Goal: Task Accomplishment & Management: Use online tool/utility

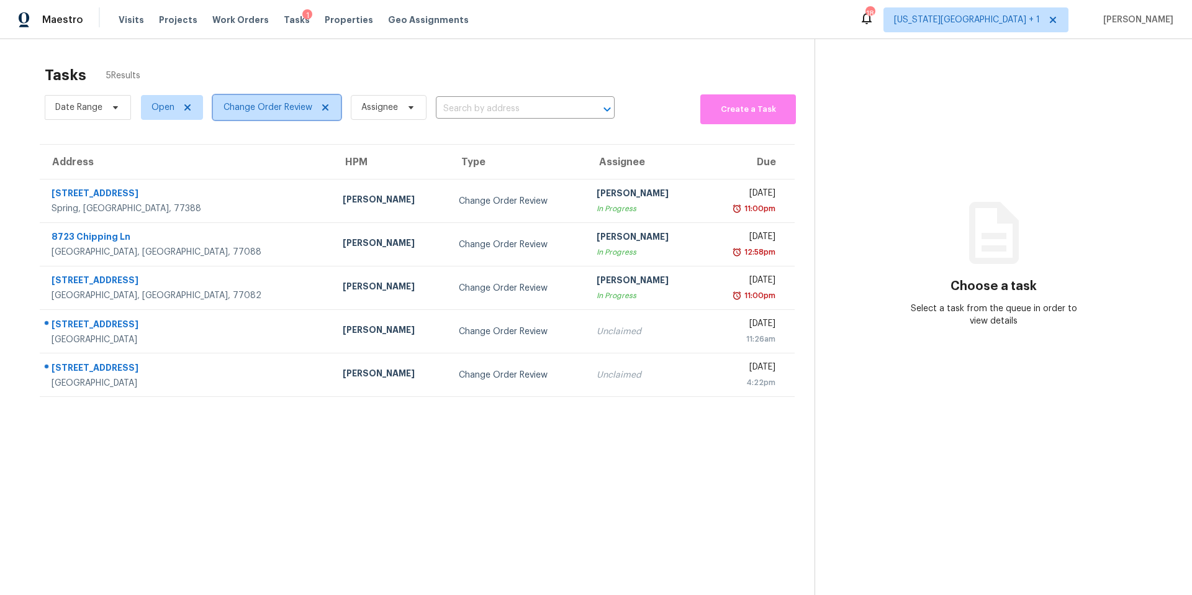
click at [251, 107] on span "Change Order Review" at bounding box center [267, 107] width 89 height 12
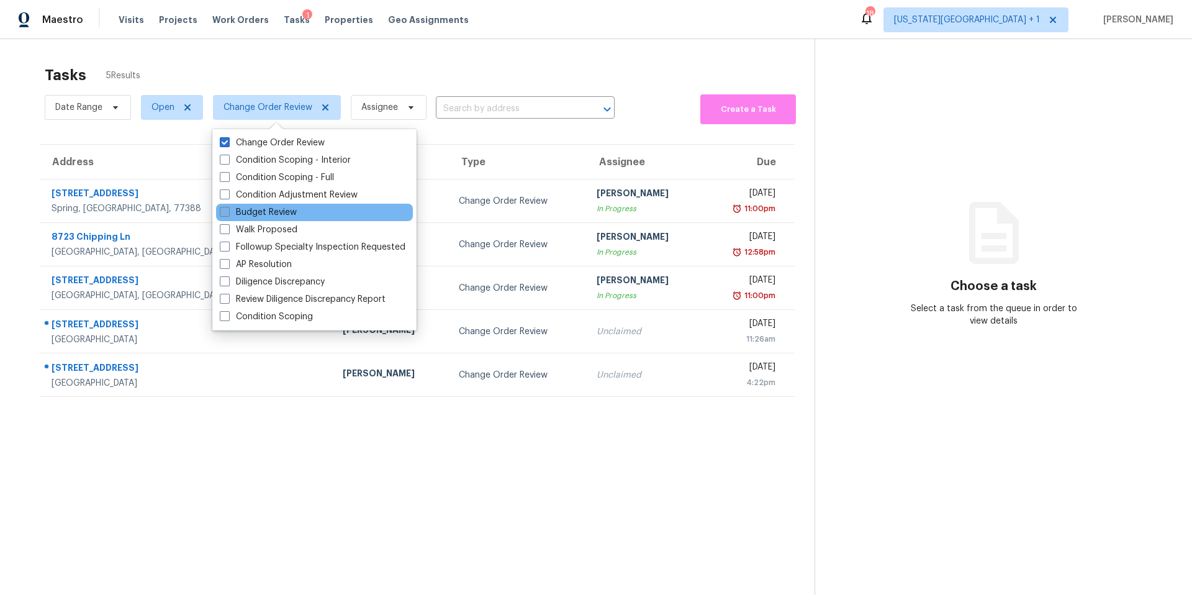
click at [236, 206] on label "Budget Review" at bounding box center [258, 212] width 77 height 12
click at [228, 206] on input "Budget Review" at bounding box center [224, 210] width 8 height 8
checkbox input "true"
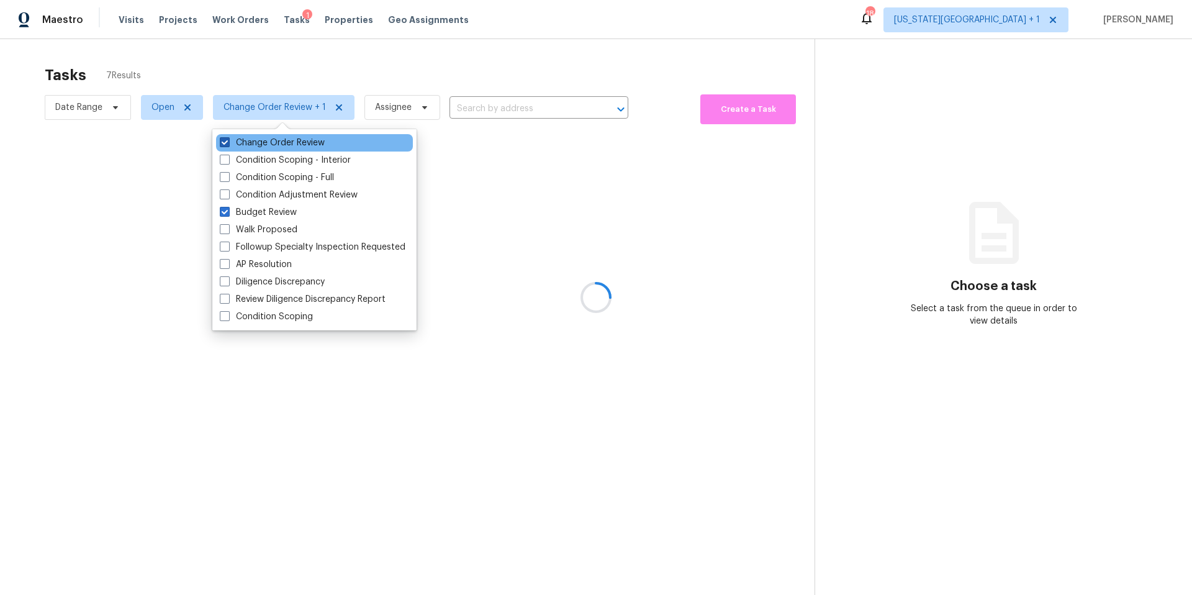
click at [228, 139] on span at bounding box center [225, 142] width 10 height 10
click at [228, 139] on input "Change Order Review" at bounding box center [224, 141] width 8 height 8
checkbox input "false"
click at [276, 70] on div at bounding box center [596, 297] width 1192 height 595
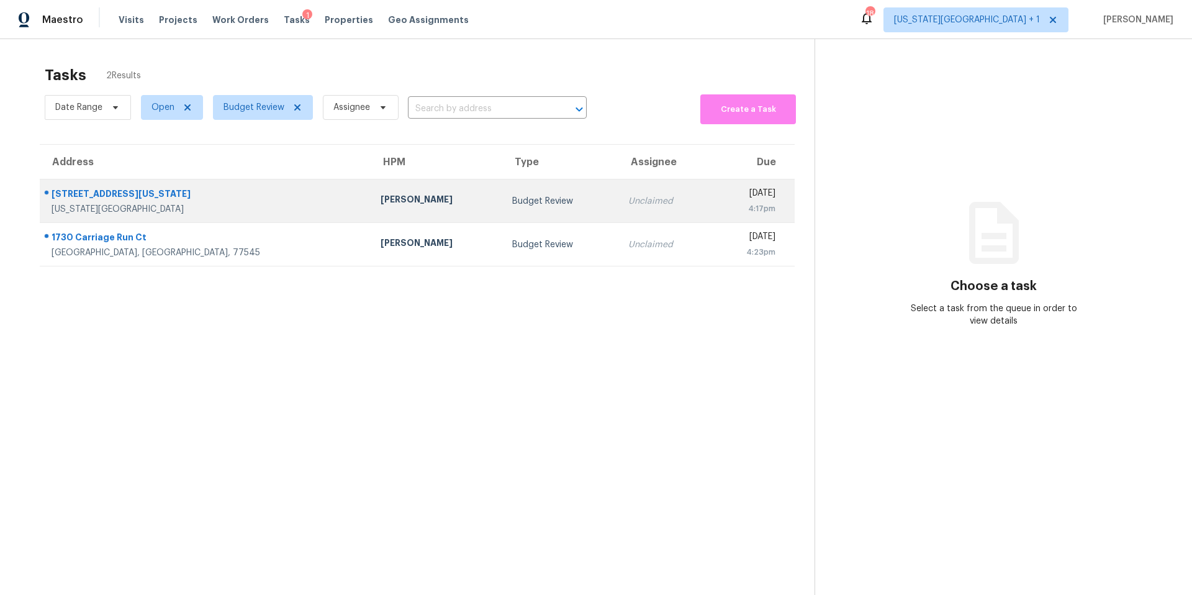
click at [380, 208] on div "[PERSON_NAME]" at bounding box center [436, 201] width 112 height 16
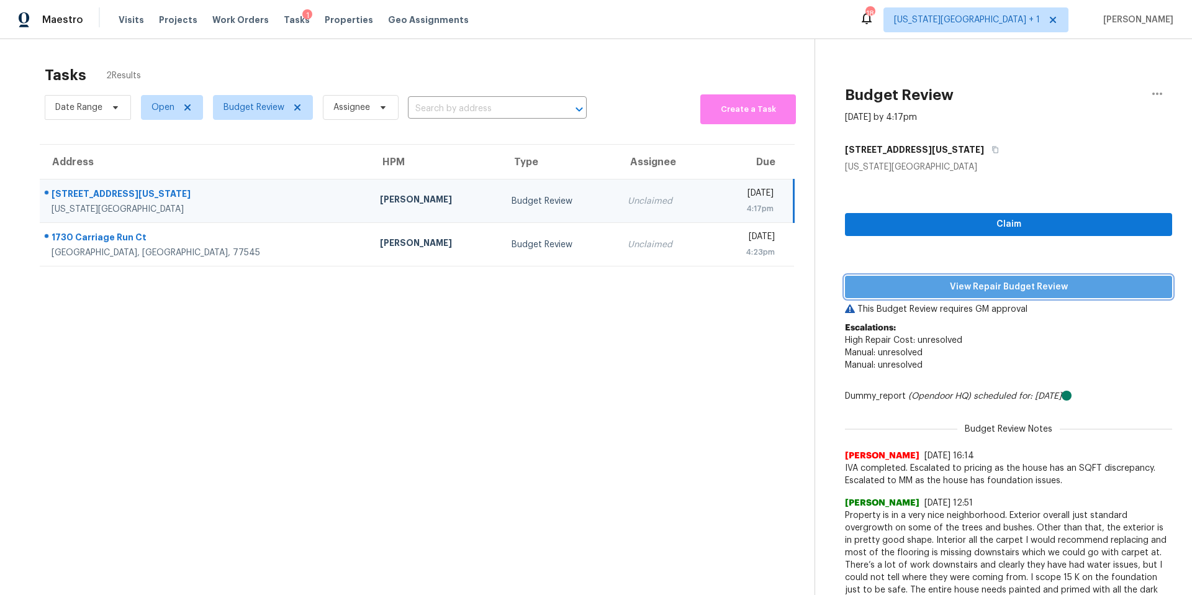
click at [897, 289] on span "View Repair Budget Review" at bounding box center [1008, 287] width 307 height 16
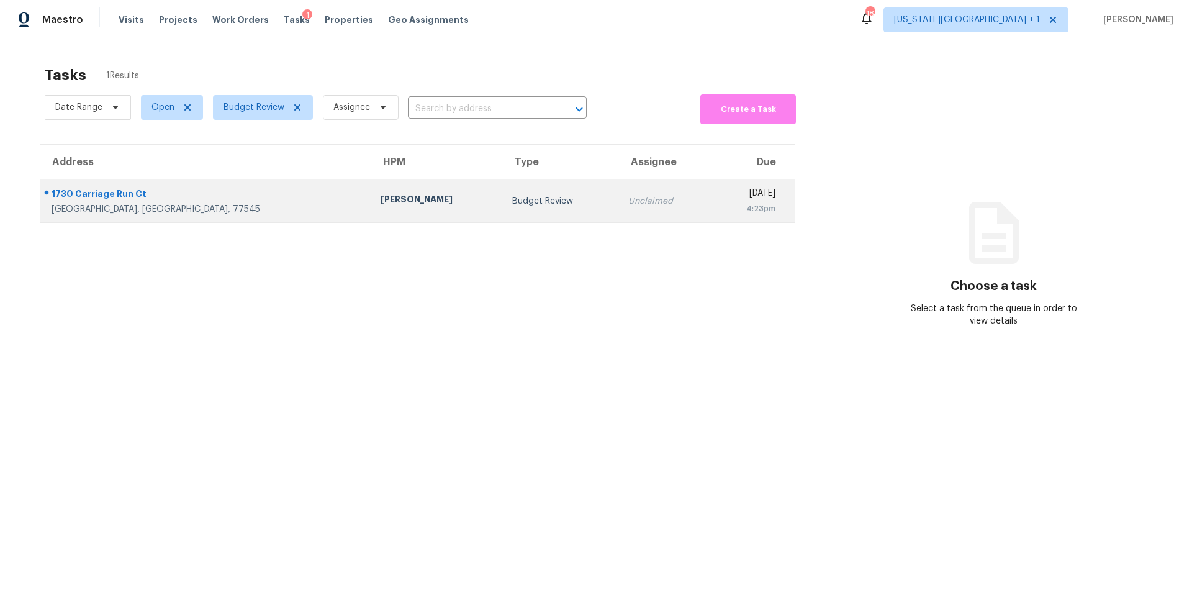
click at [380, 199] on div "[PERSON_NAME]" at bounding box center [436, 201] width 112 height 16
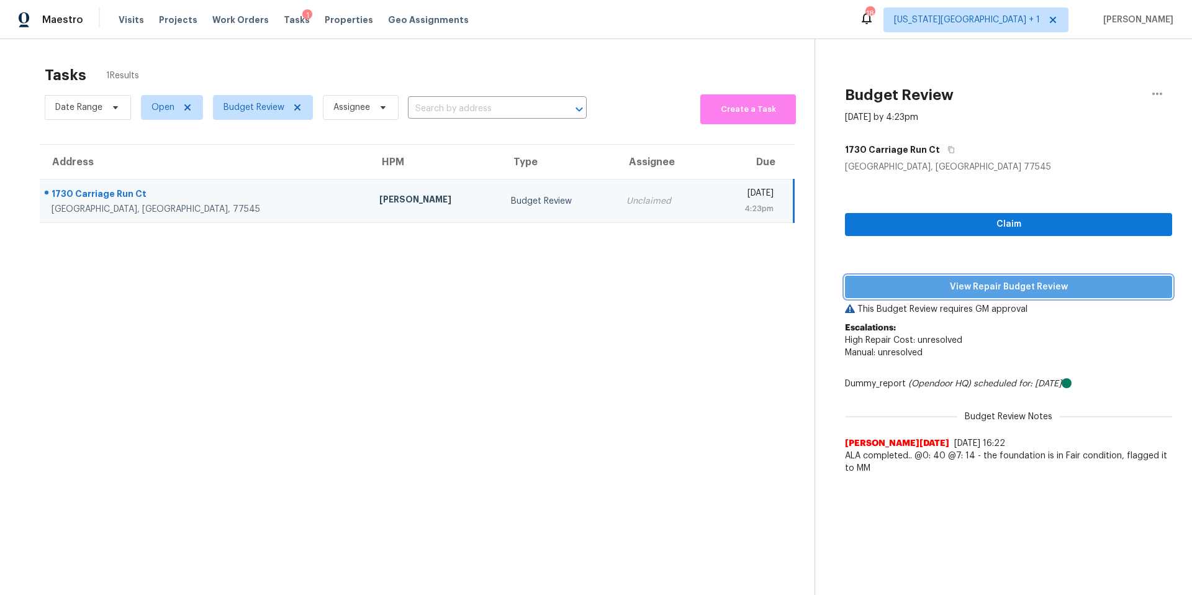
click at [910, 277] on button "View Repair Budget Review" at bounding box center [1008, 287] width 327 height 23
